Goal: Transaction & Acquisition: Purchase product/service

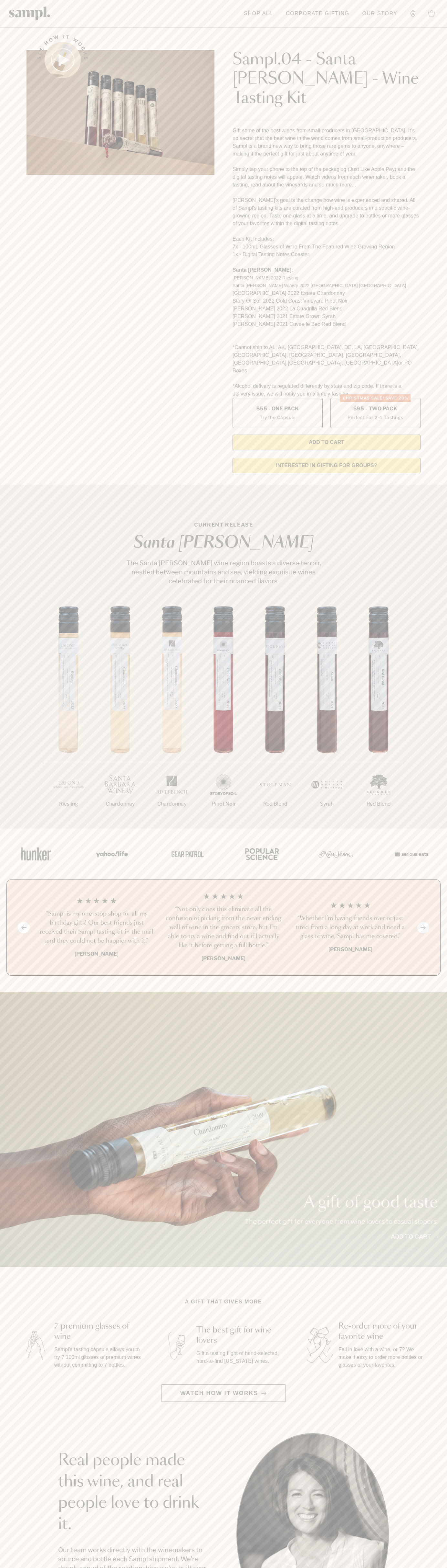
click at [31, 1] on header "Toggle navigation menu Shop All Corporate Gifting Our Story Account Story Shop …" at bounding box center [224, 13] width 447 height 27
click at [434, 667] on div "1/7 Riesling 2/7 Chardonnay 3/7" at bounding box center [224, 717] width 447 height 222
click at [131, 1567] on html "Skip to main content Toggle navigation menu Shop All Corporate Gifting Our Stor…" at bounding box center [224, 1304] width 447 height 2608
click at [1, 738] on div "1/7 Riesling 2/7 Chardonnay 3/7" at bounding box center [224, 717] width 447 height 222
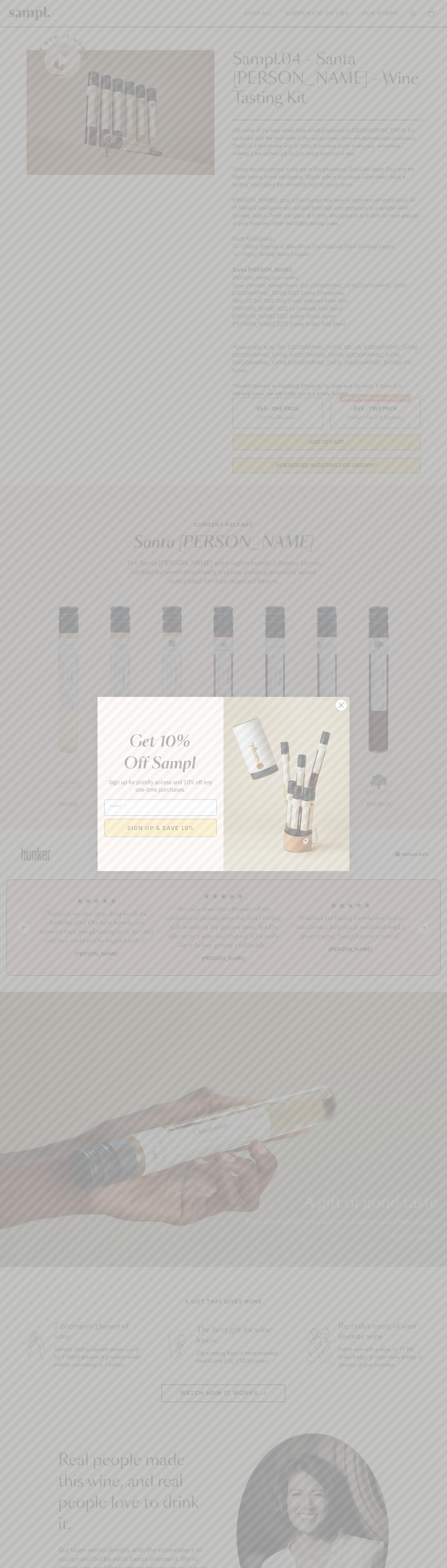
click at [341, 705] on icon "Close dialog" at bounding box center [341, 705] width 4 height 4
